Goal: Check status: Check status

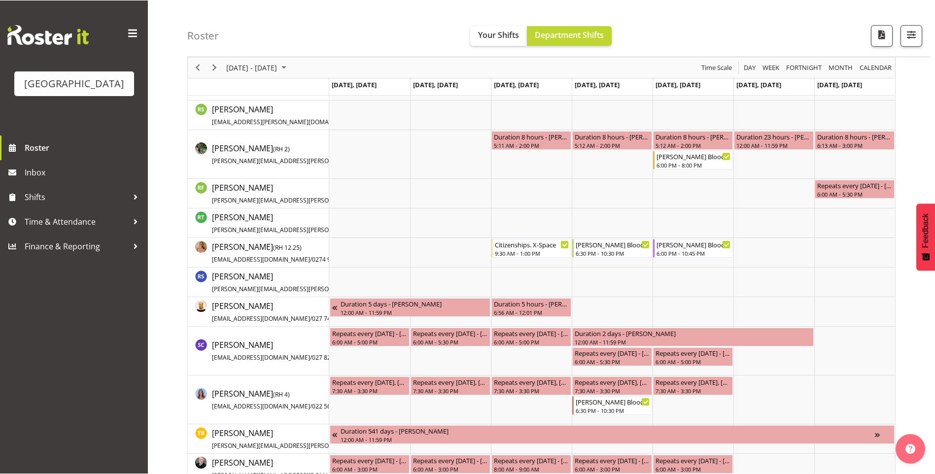
scroll to position [1679, 0]
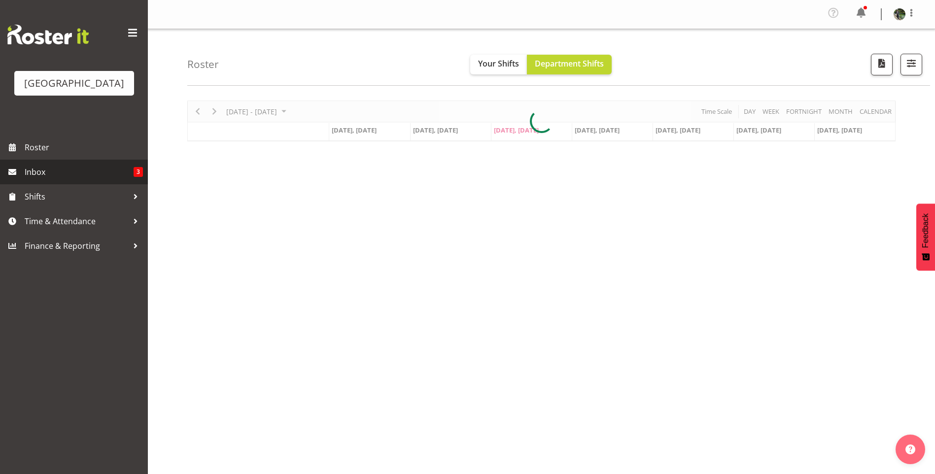
click at [99, 179] on span "Inbox" at bounding box center [79, 172] width 109 height 15
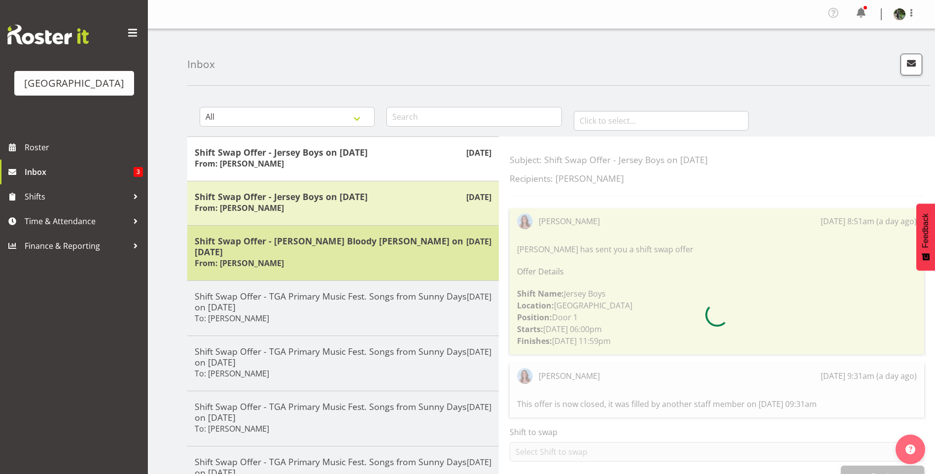
click at [325, 253] on div "Shift Swap Offer - Kevin Bloody Wilson on 04/09/25 From: Sumner Raos" at bounding box center [343, 253] width 297 height 35
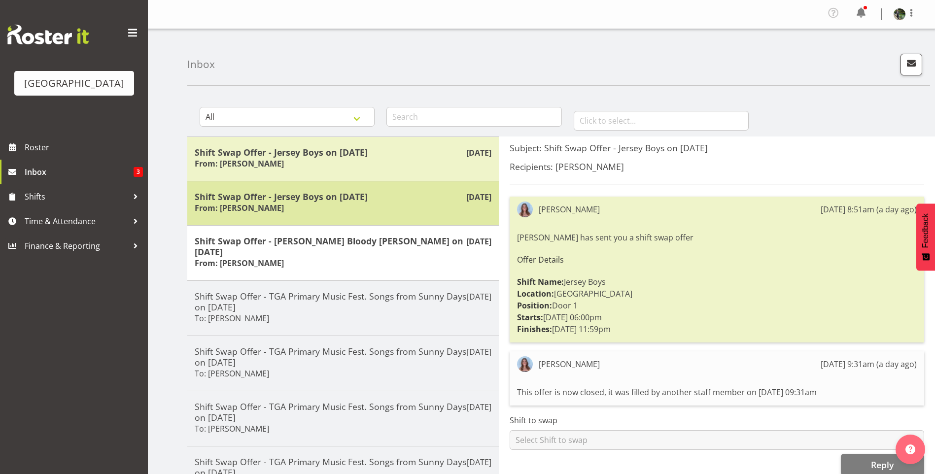
click at [335, 222] on div "Sep 1st Shift Swap Offer - Jersey Boys on 11/09/25 From: Amy Duncanson" at bounding box center [342, 203] width 311 height 44
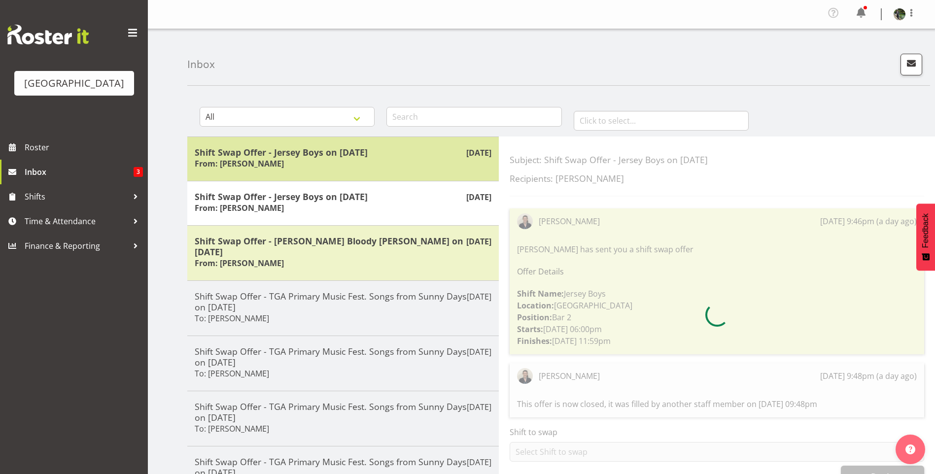
click at [343, 172] on div "Sep 2nd Shift Swap Offer - Jersey Boys on 11/09/25 From: Sumner Raos" at bounding box center [342, 159] width 311 height 44
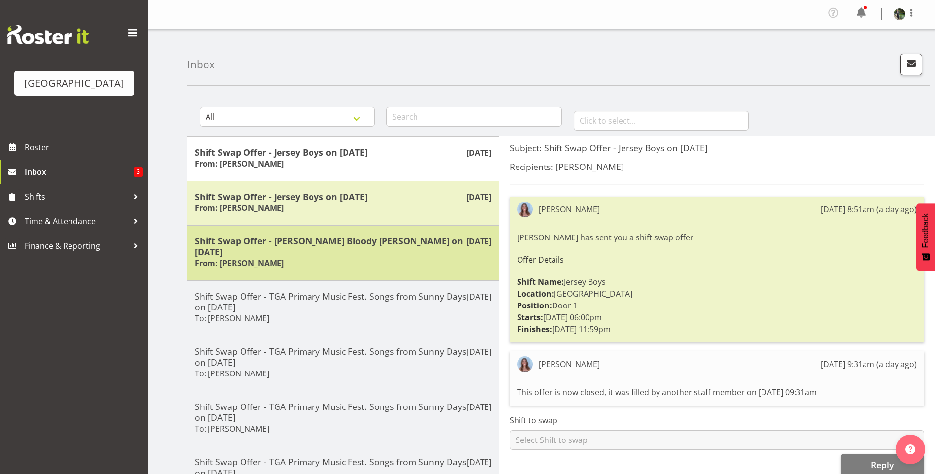
click at [336, 243] on h5 "Shift Swap Offer - Kevin Bloody Wilson on 04/09/25" at bounding box center [343, 247] width 297 height 22
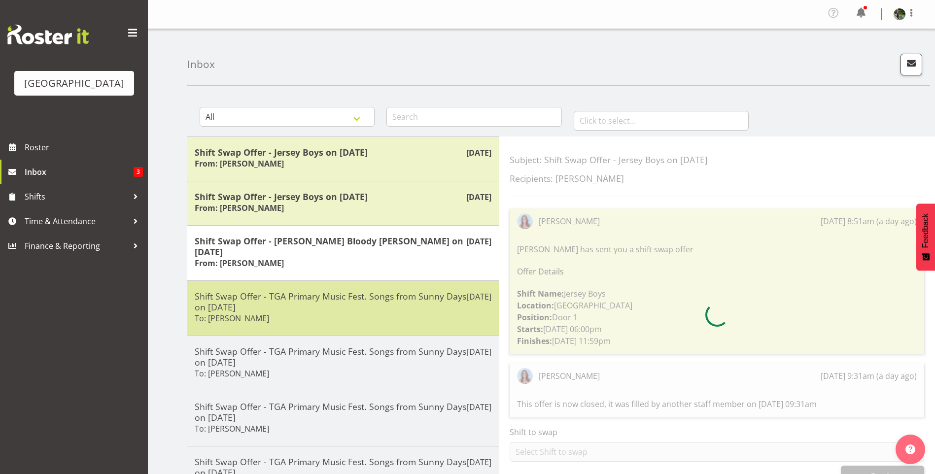
click at [330, 299] on h5 "Shift Swap Offer - TGA Primary Music Fest. Songs from Sunny Days on 26/08/25" at bounding box center [343, 302] width 297 height 22
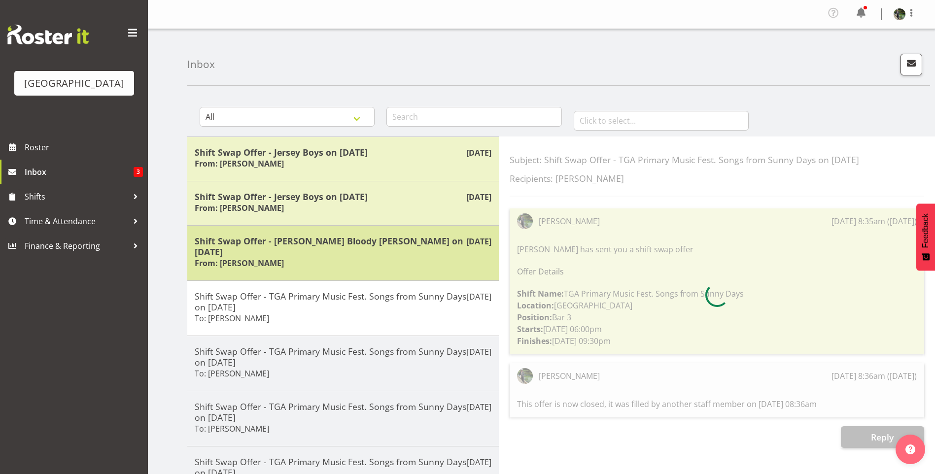
click at [328, 239] on h5 "Shift Swap Offer - Kevin Bloody Wilson on 04/09/25" at bounding box center [343, 247] width 297 height 22
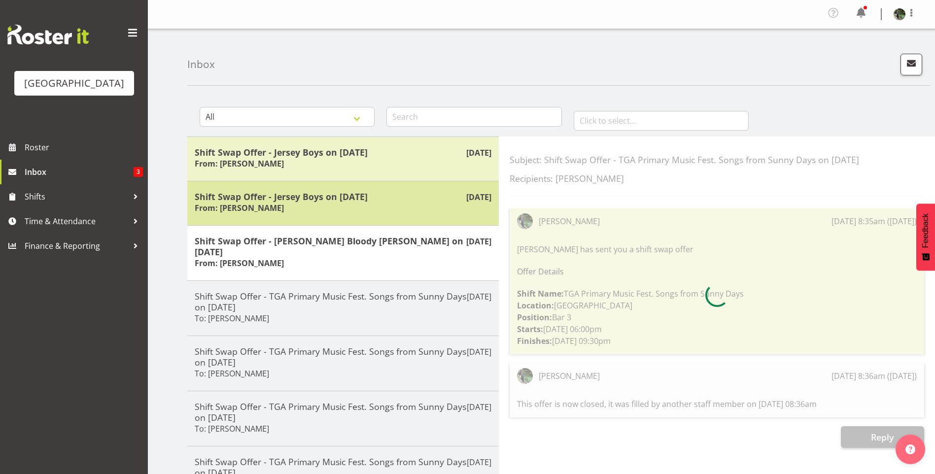
click at [328, 199] on h5 "Shift Swap Offer - Jersey Boys on 11/09/25" at bounding box center [343, 196] width 297 height 11
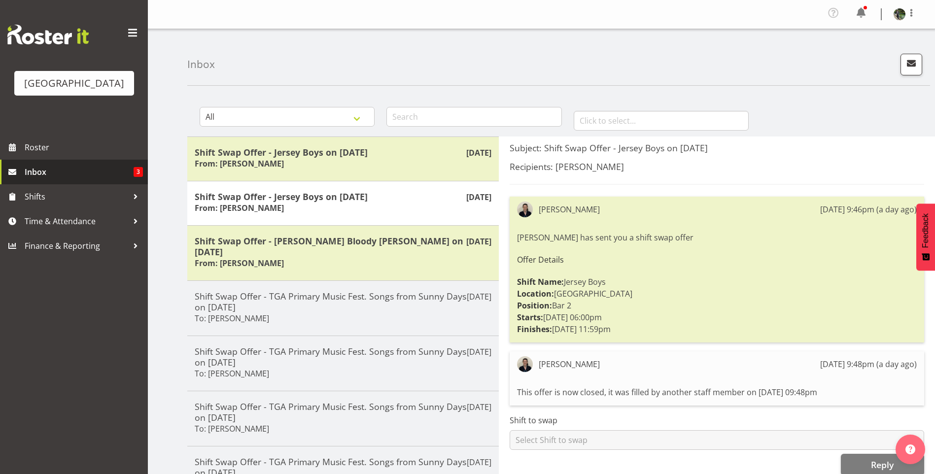
click at [64, 179] on span "Inbox" at bounding box center [79, 172] width 109 height 15
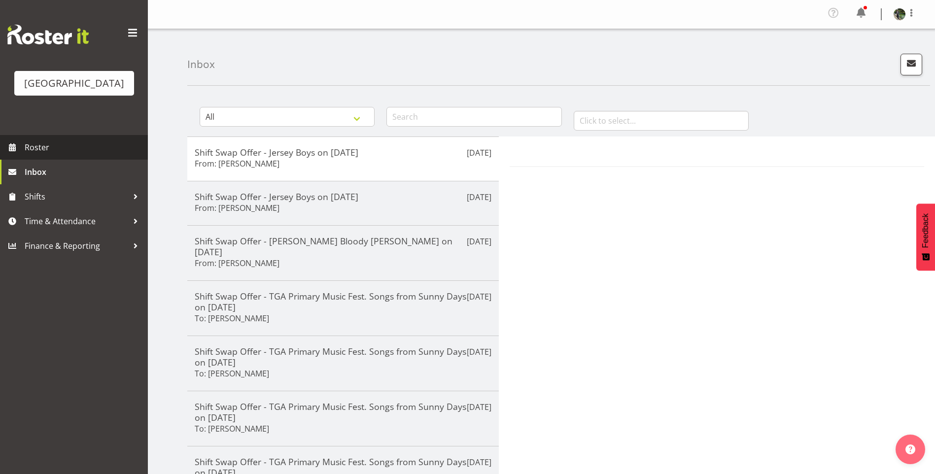
click at [63, 155] on span "Roster" at bounding box center [84, 147] width 118 height 15
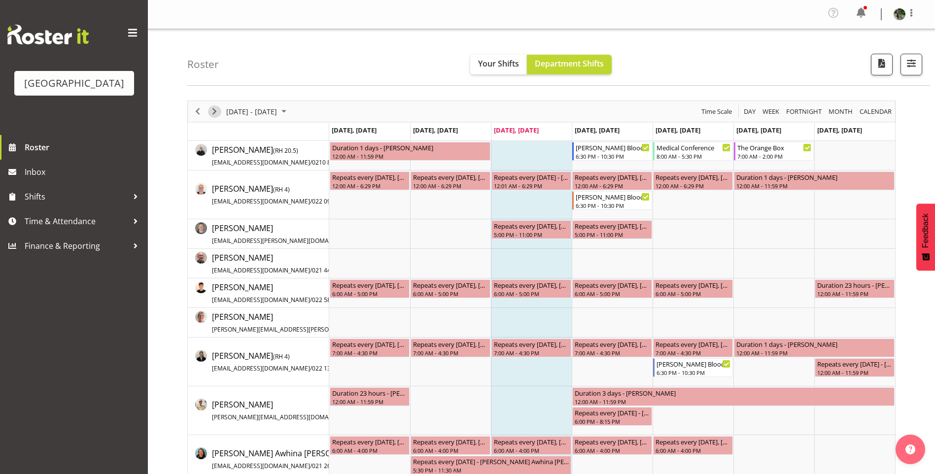
click at [214, 110] on span "Next" at bounding box center [214, 111] width 12 height 12
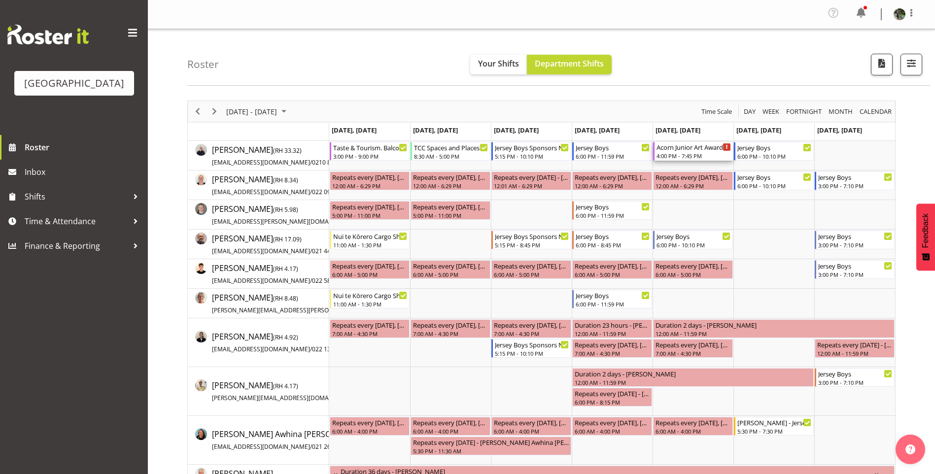
click at [670, 156] on div "4:00 PM - 7:45 PM" at bounding box center [694, 156] width 74 height 8
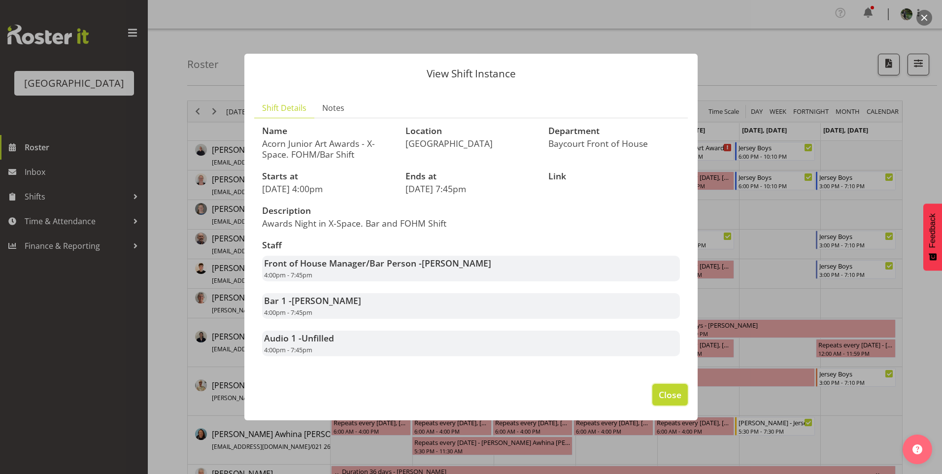
click at [672, 398] on span "Close" at bounding box center [670, 394] width 23 height 13
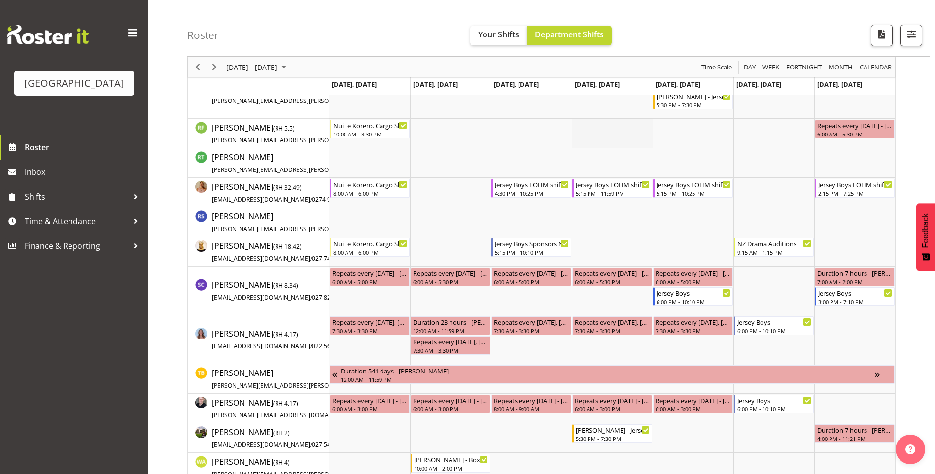
scroll to position [1569, 0]
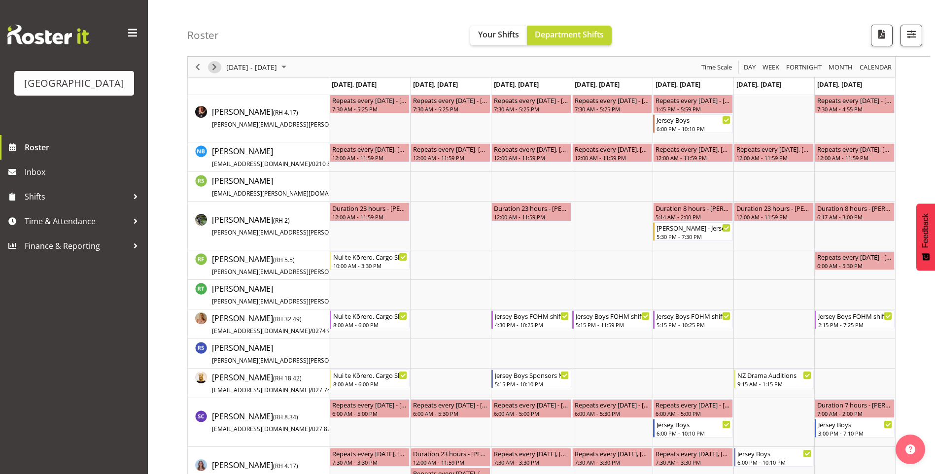
click at [214, 69] on span "Next" at bounding box center [214, 67] width 12 height 12
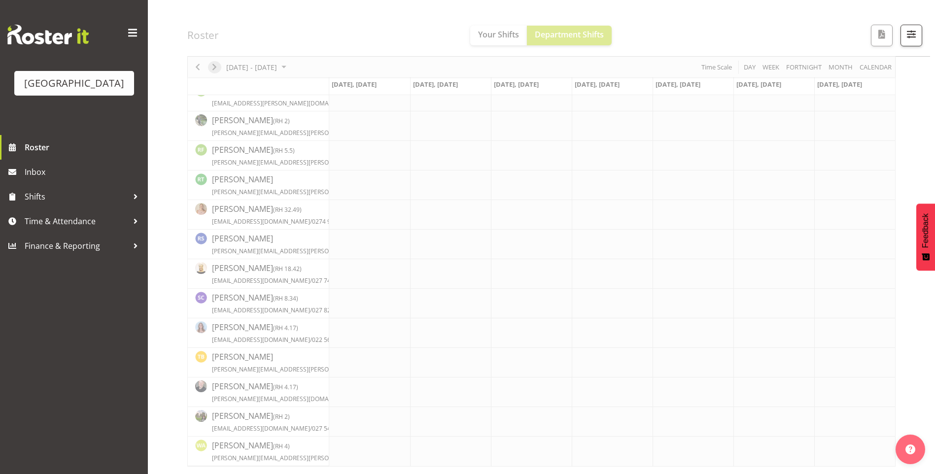
scroll to position [1390, 0]
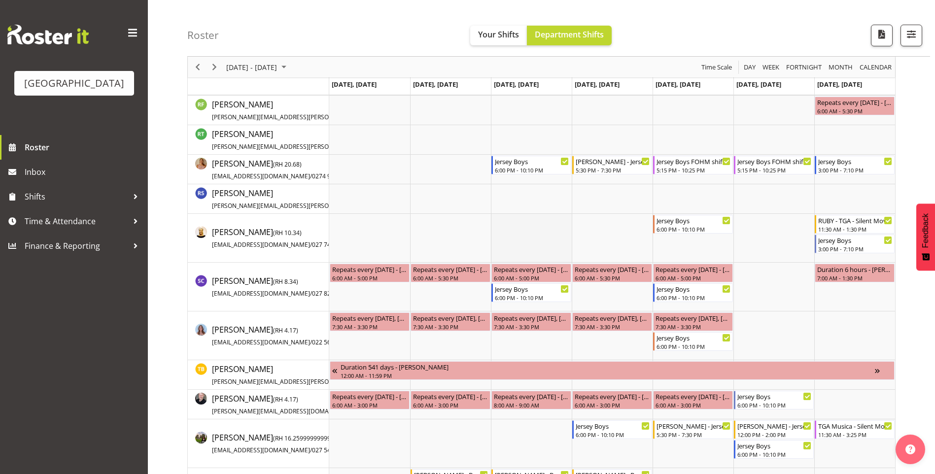
scroll to position [1676, 0]
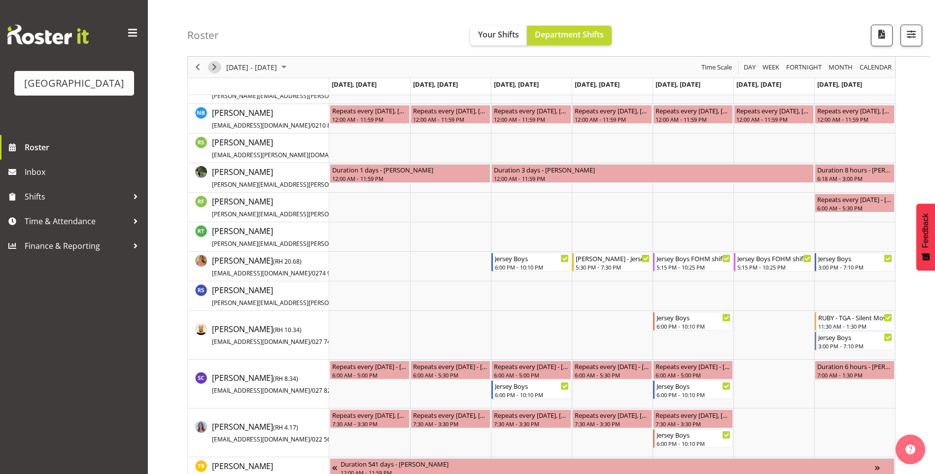
click at [220, 69] on span "Next" at bounding box center [214, 67] width 12 height 12
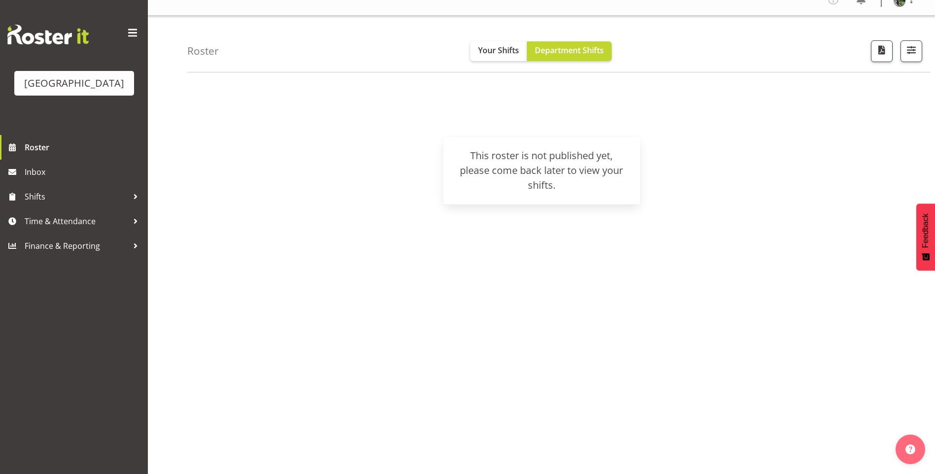
click at [579, 377] on div "[DATE] - [DATE] [DATE] Day Week Fortnight Month calendar Month Agenda Time Scal…" at bounding box center [561, 277] width 748 height 394
click at [64, 154] on link "Roster" at bounding box center [74, 147] width 148 height 25
